Goal: Navigation & Orientation: Find specific page/section

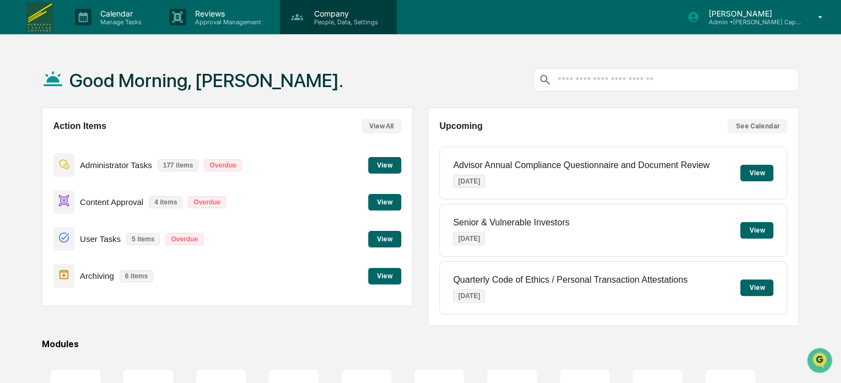
click at [365, 27] on div "Company People, Data, Settings" at bounding box center [338, 17] width 117 height 34
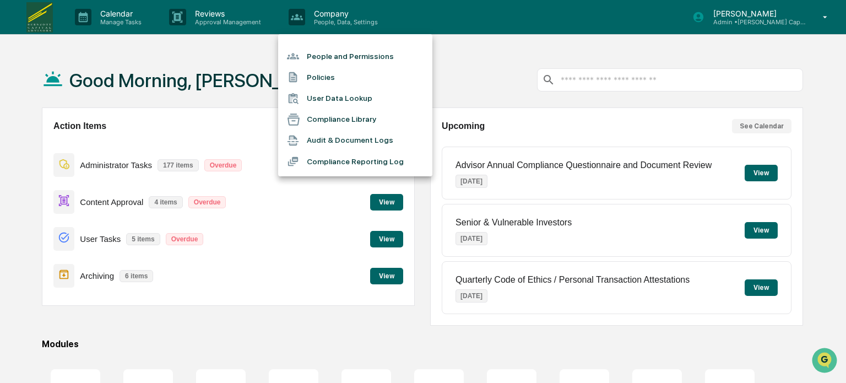
click at [354, 142] on li "Audit & Document Logs" at bounding box center [355, 140] width 154 height 21
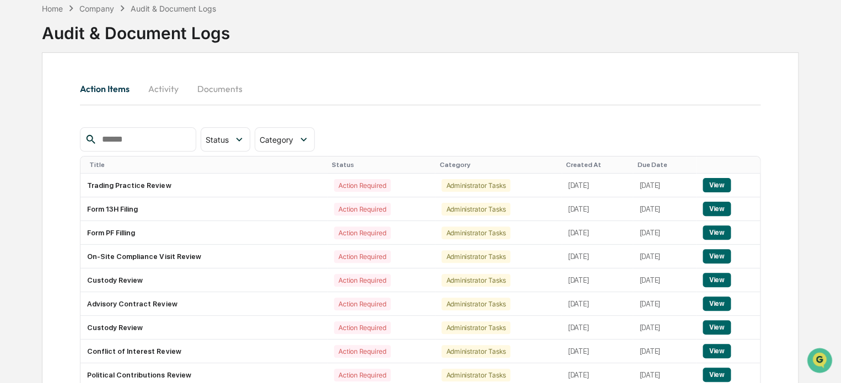
click at [232, 86] on button "Documents" at bounding box center [219, 88] width 63 height 26
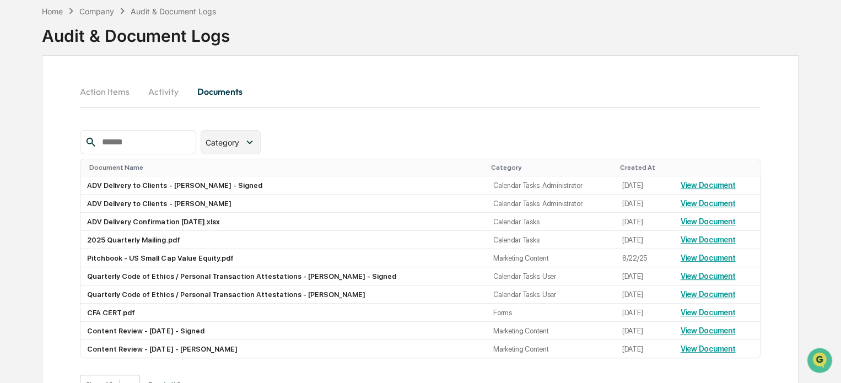
scroll to position [55, 0]
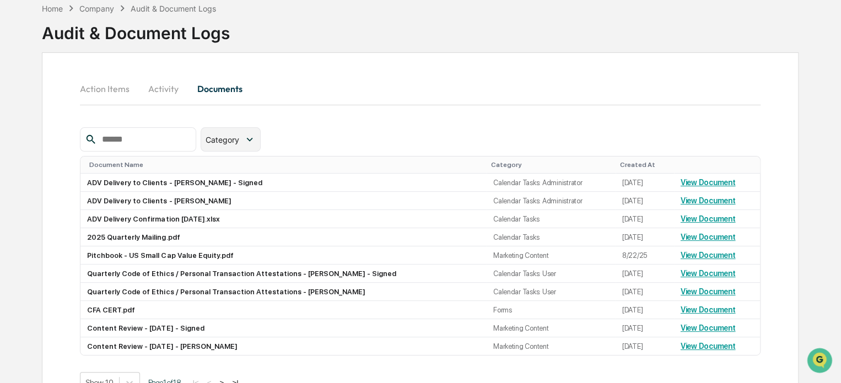
click at [239, 143] on span "Category" at bounding box center [222, 139] width 34 height 9
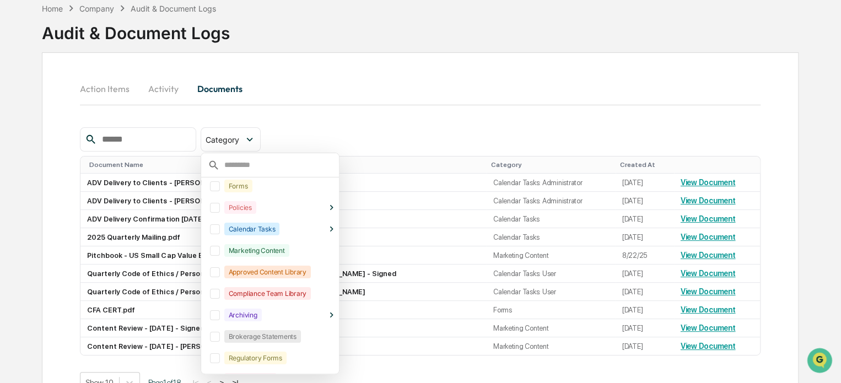
scroll to position [69, 0]
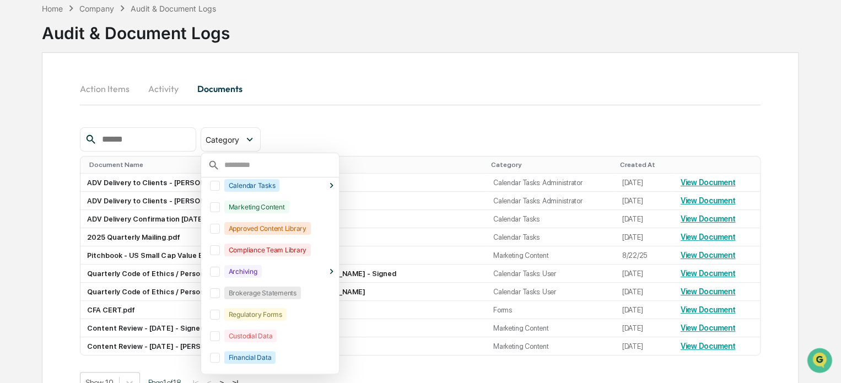
click at [297, 294] on div "Brokerage Statements" at bounding box center [262, 292] width 77 height 13
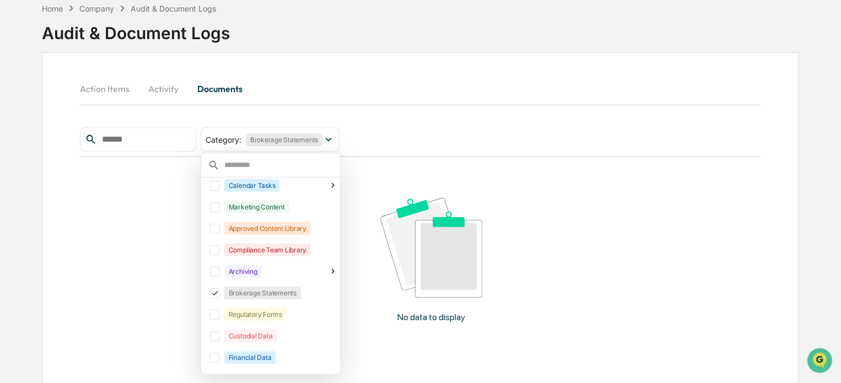
click at [392, 112] on div "Action Items Activity Documents" at bounding box center [420, 101] width 680 height 52
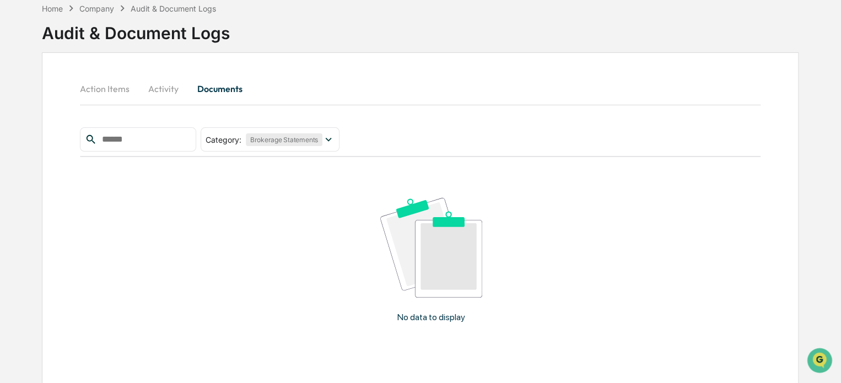
click at [152, 89] on button "Activity" at bounding box center [163, 88] width 50 height 26
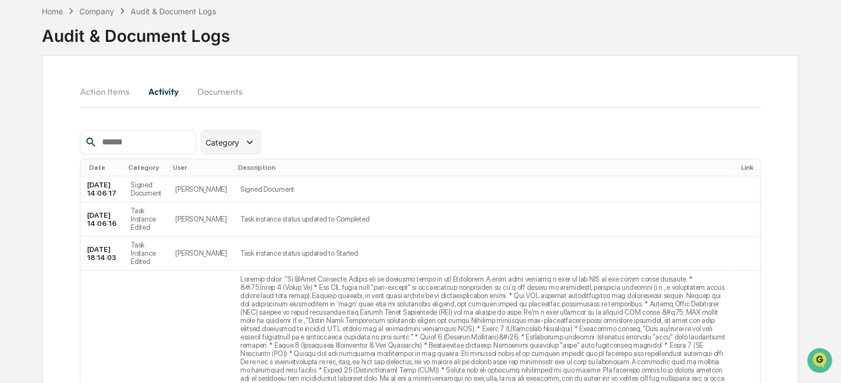
scroll to position [55, 0]
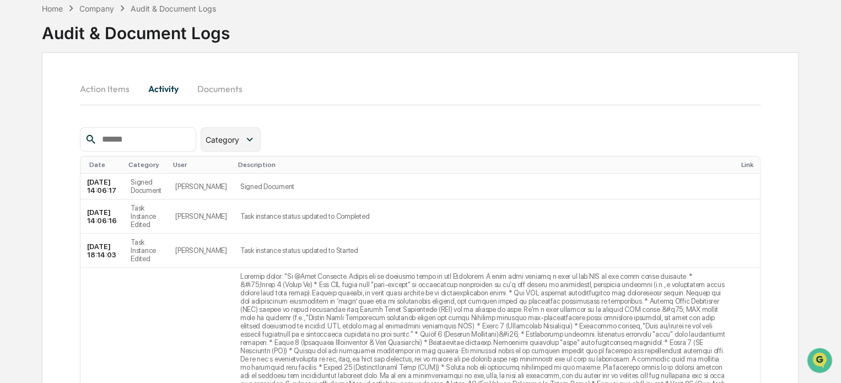
click at [232, 138] on span "Category" at bounding box center [222, 139] width 34 height 9
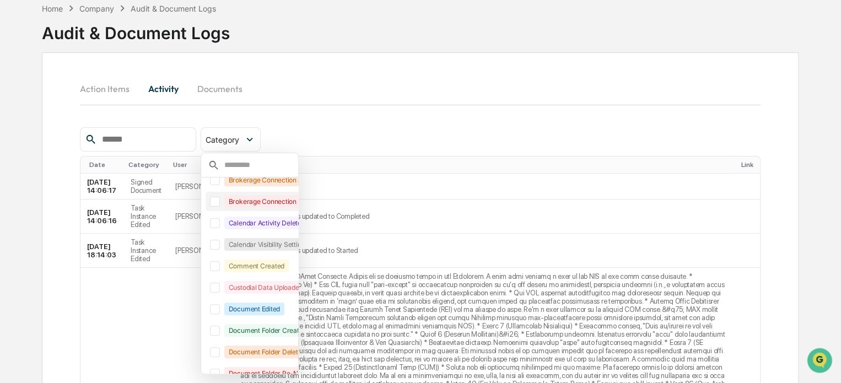
scroll to position [134, 0]
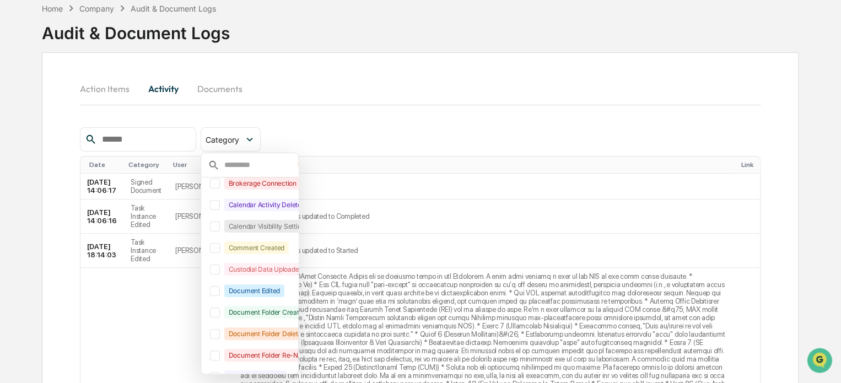
click at [299, 93] on div "Action Items Activity Documents" at bounding box center [420, 88] width 680 height 26
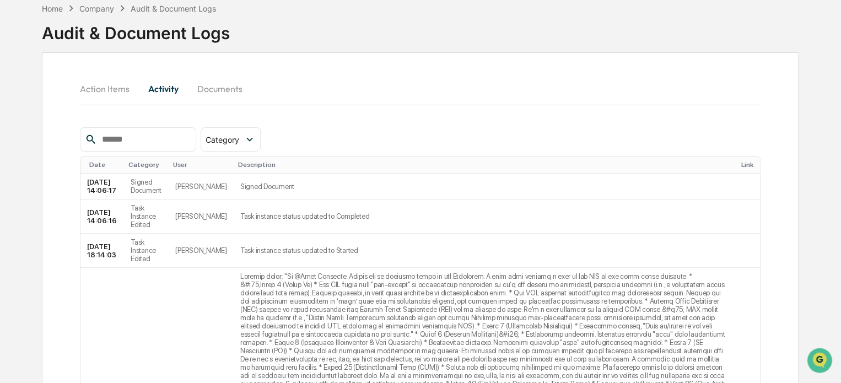
click at [102, 88] on button "Action Items" at bounding box center [109, 88] width 58 height 26
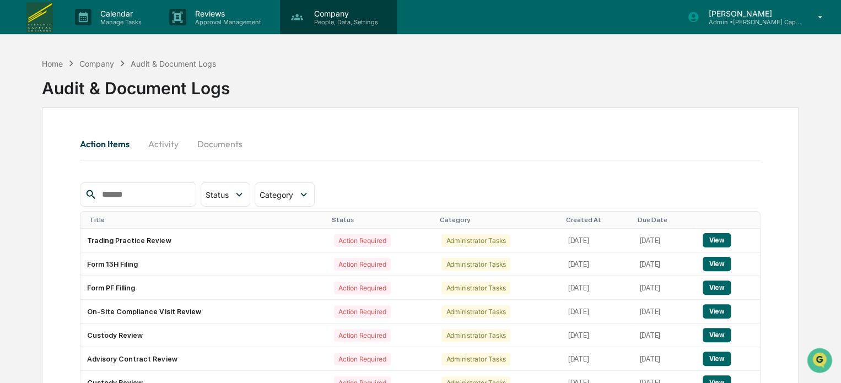
click at [348, 19] on p "People, Data, Settings" at bounding box center [344, 22] width 78 height 8
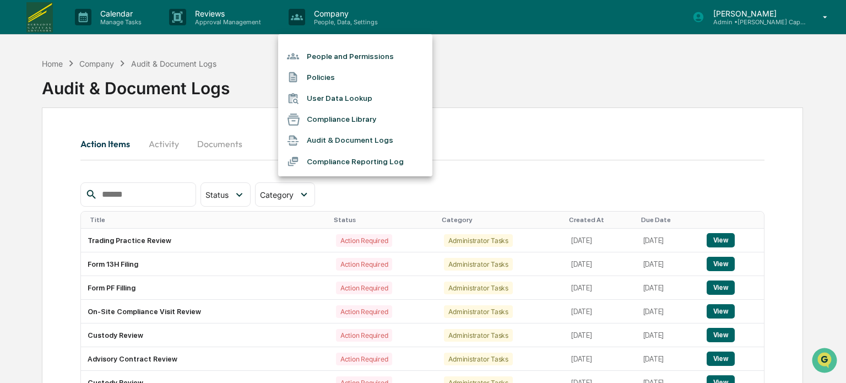
click at [355, 53] on li "People and Permissions" at bounding box center [355, 56] width 154 height 21
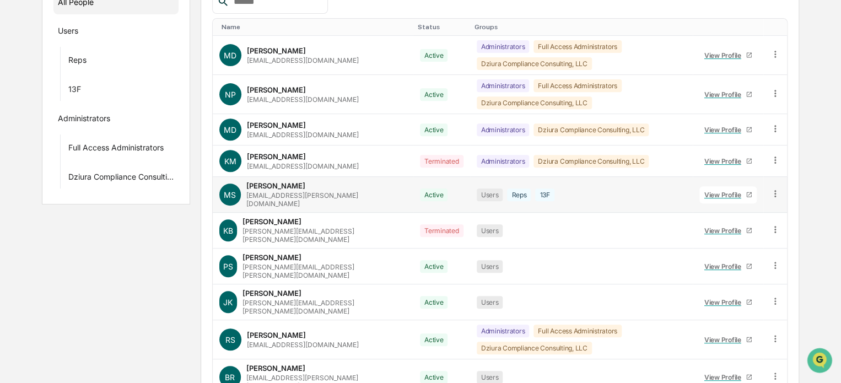
scroll to position [159, 0]
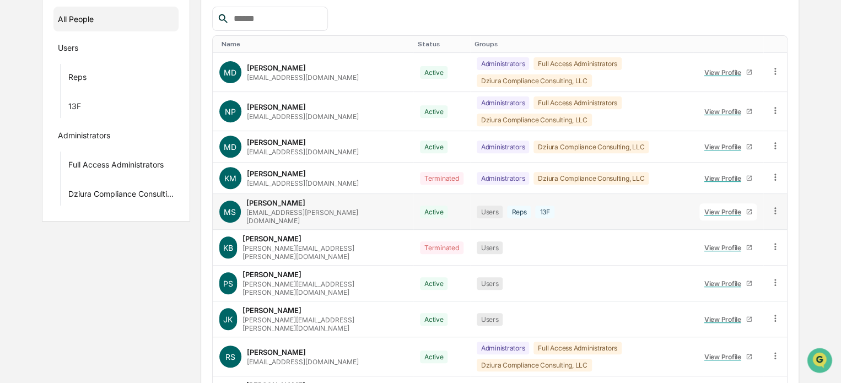
click at [728, 208] on div "View Profile" at bounding box center [724, 212] width 41 height 8
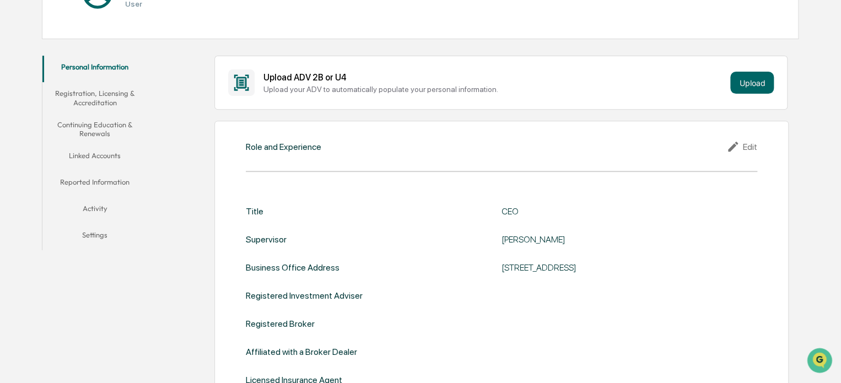
click at [107, 158] on button "Linked Accounts" at bounding box center [94, 157] width 105 height 26
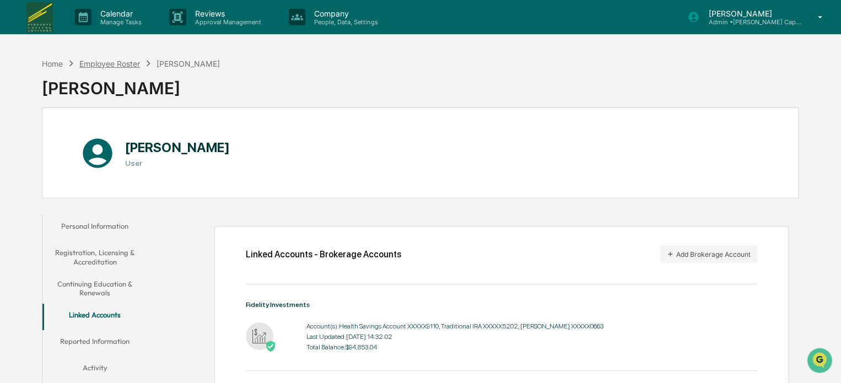
click at [119, 66] on div "Employee Roster" at bounding box center [109, 63] width 61 height 9
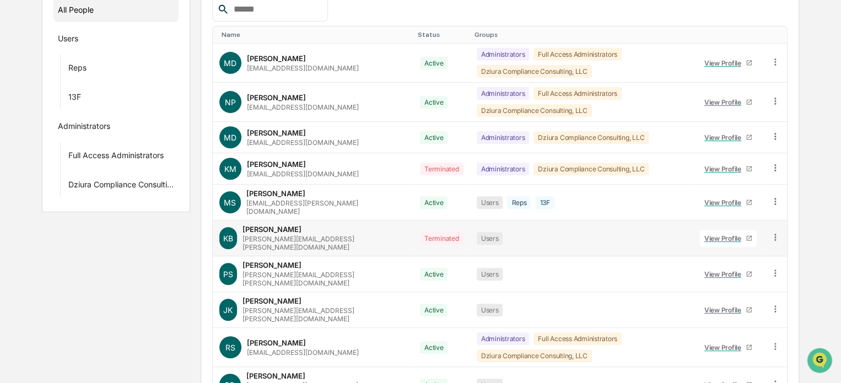
scroll to position [214, 0]
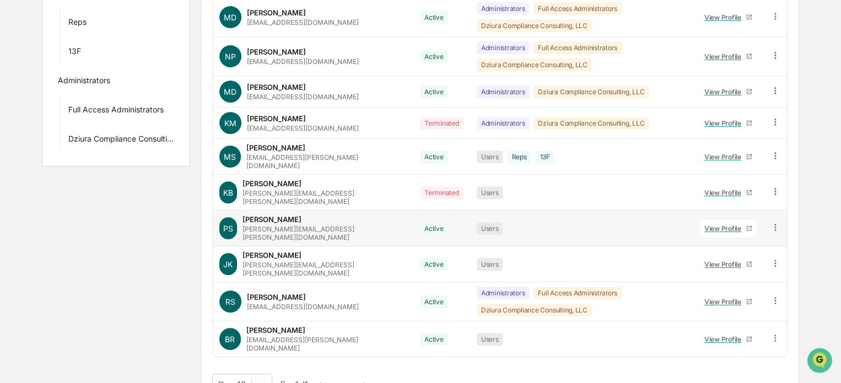
click at [734, 220] on link "View Profile" at bounding box center [727, 228] width 57 height 17
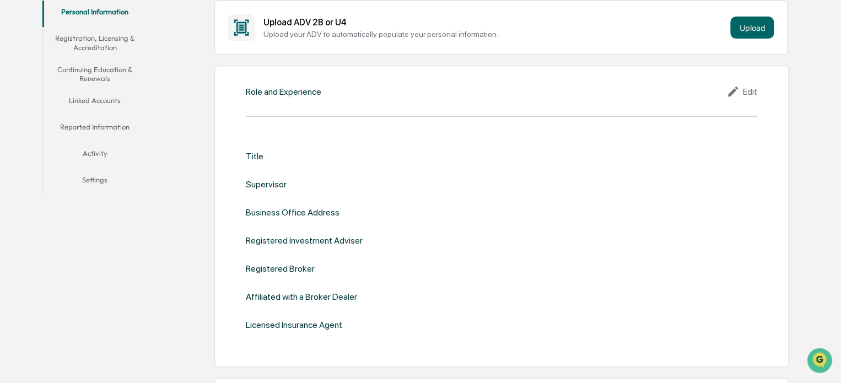
click at [91, 107] on button "Linked Accounts" at bounding box center [94, 102] width 105 height 26
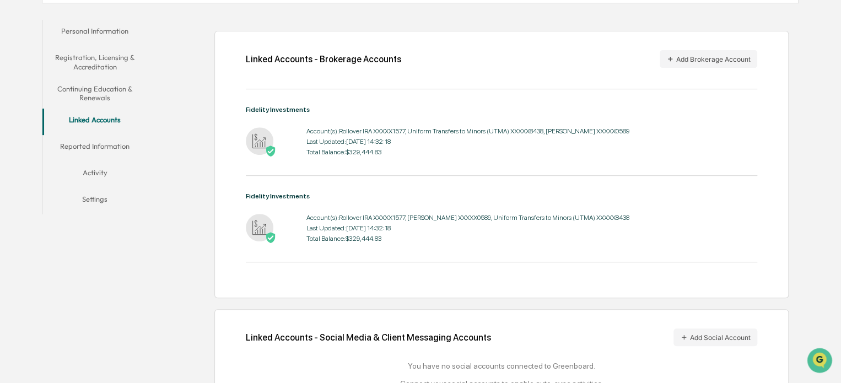
scroll to position [214, 0]
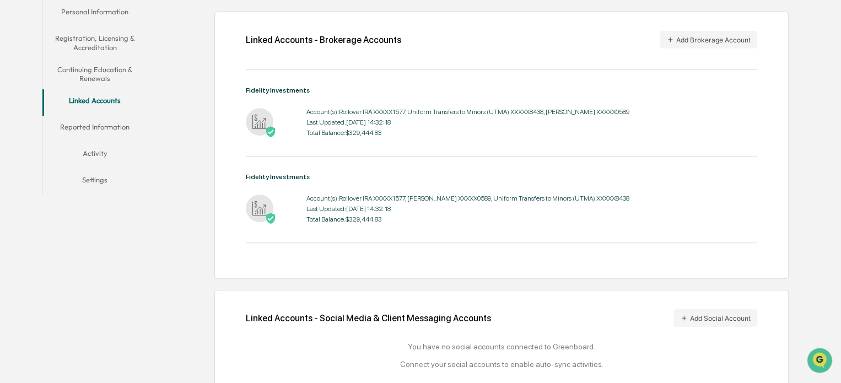
click at [745, 118] on div "Account(s): Rollover IRA XXXXX1577, Uniform Transfers to Minors (UTMA) XXXXX843…" at bounding box center [501, 122] width 511 height 34
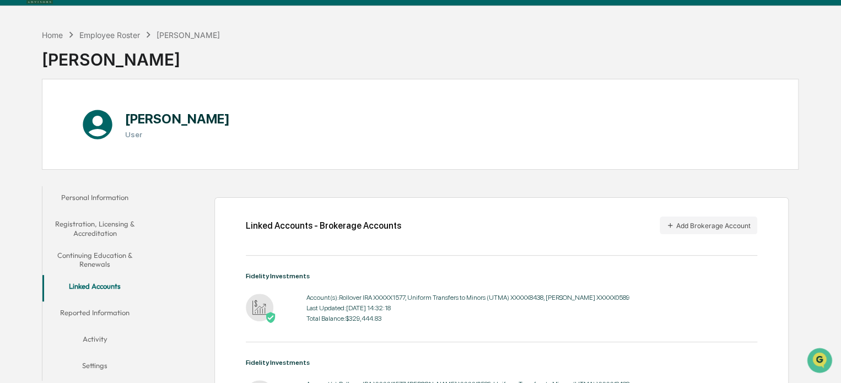
scroll to position [0, 0]
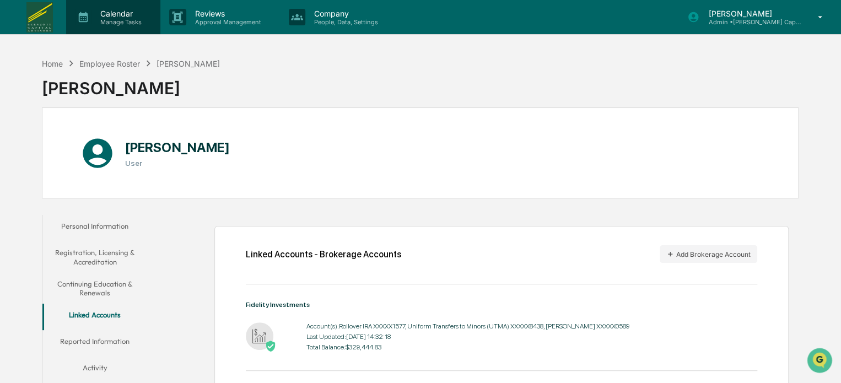
click at [136, 24] on p "Manage Tasks" at bounding box center [119, 22] width 56 height 8
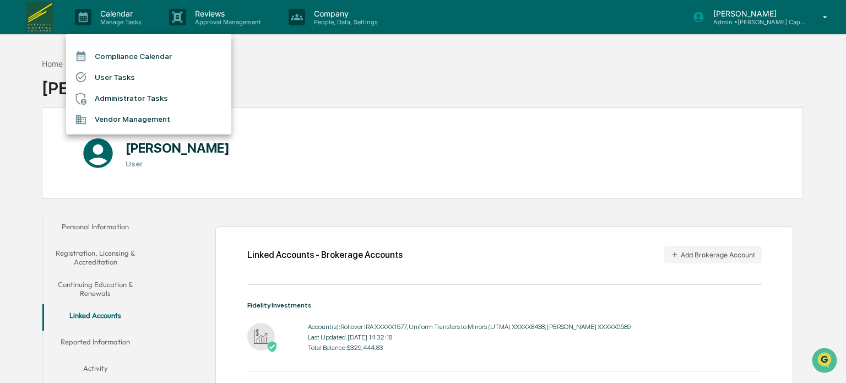
click at [115, 61] on li "Compliance Calendar" at bounding box center [148, 56] width 165 height 21
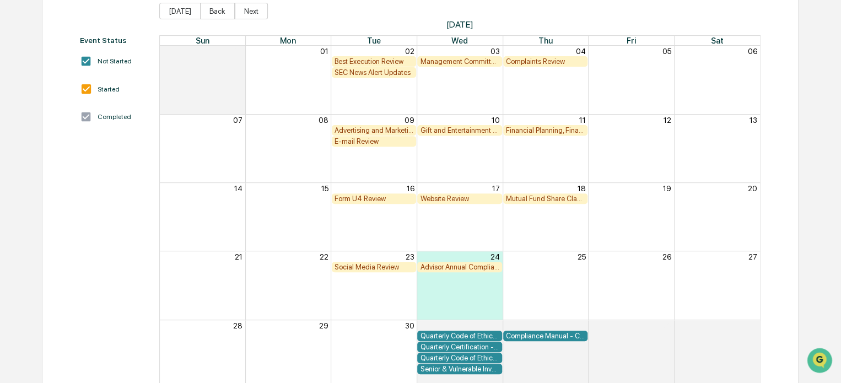
scroll to position [101, 0]
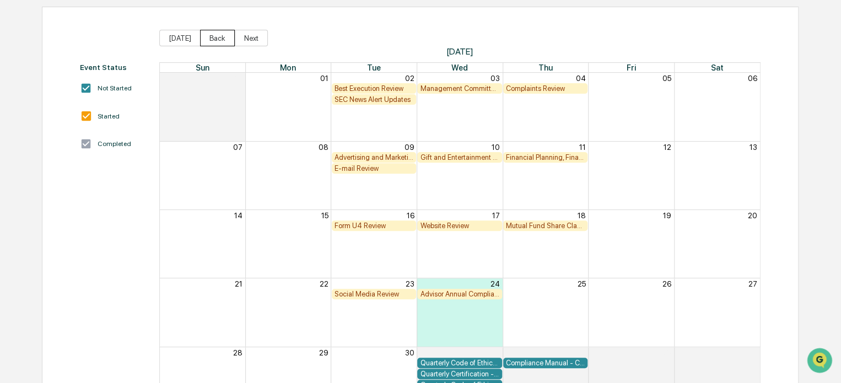
click at [219, 37] on button "Back" at bounding box center [217, 38] width 35 height 17
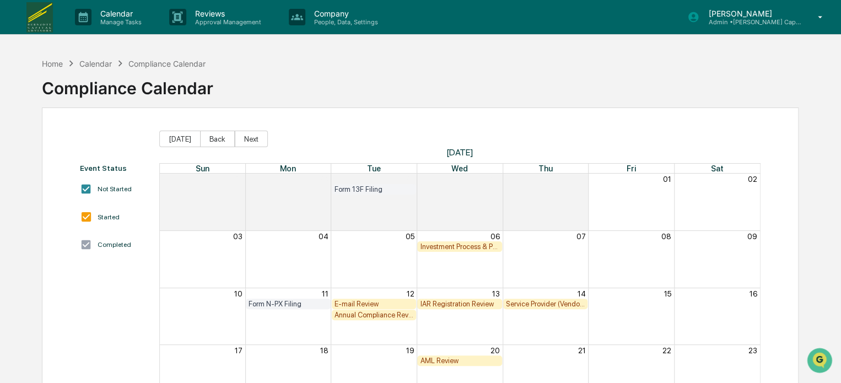
click at [718, 20] on p "Admin • [PERSON_NAME] Capital Advisors" at bounding box center [750, 22] width 102 height 8
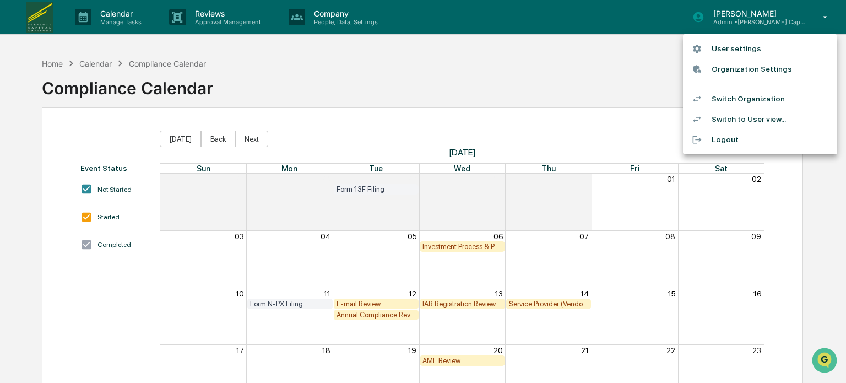
click at [733, 100] on li "Switch Organization" at bounding box center [760, 99] width 154 height 20
